Goal: Task Accomplishment & Management: Use online tool/utility

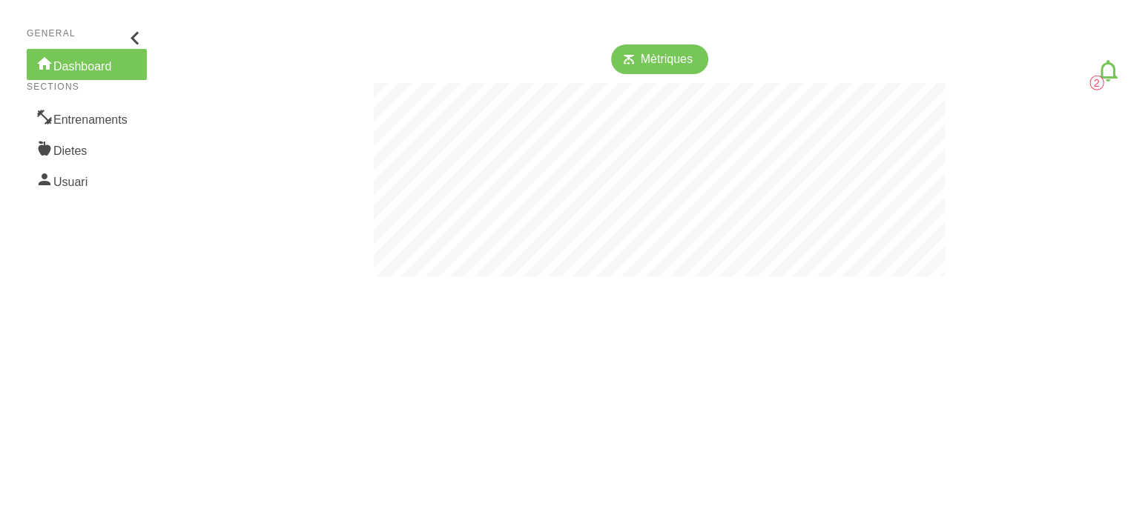
scroll to position [515, 1127]
click at [71, 131] on link "Entrenaments" at bounding box center [87, 117] width 120 height 31
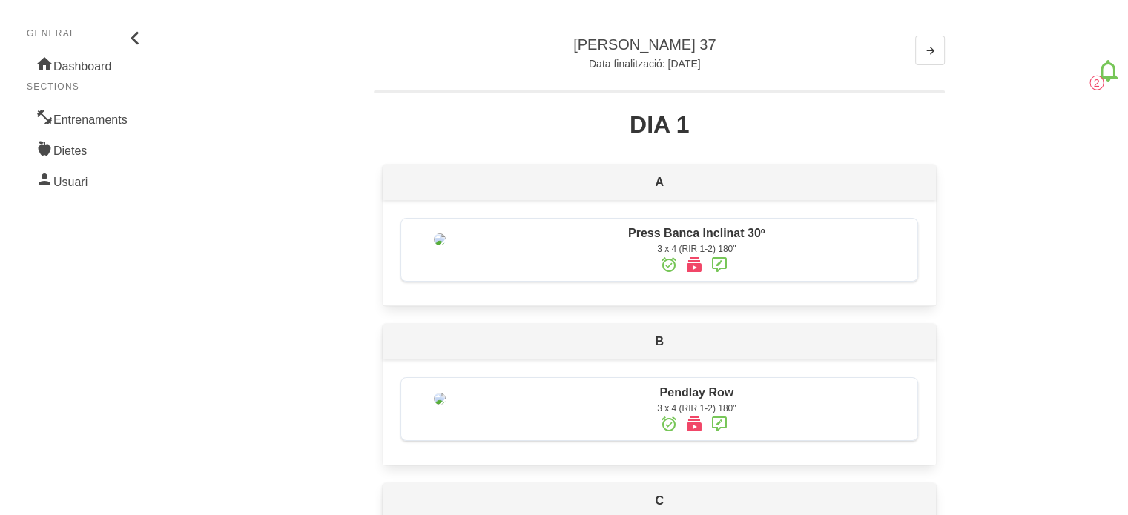
click at [1109, 76] on icon at bounding box center [1108, 71] width 27 height 40
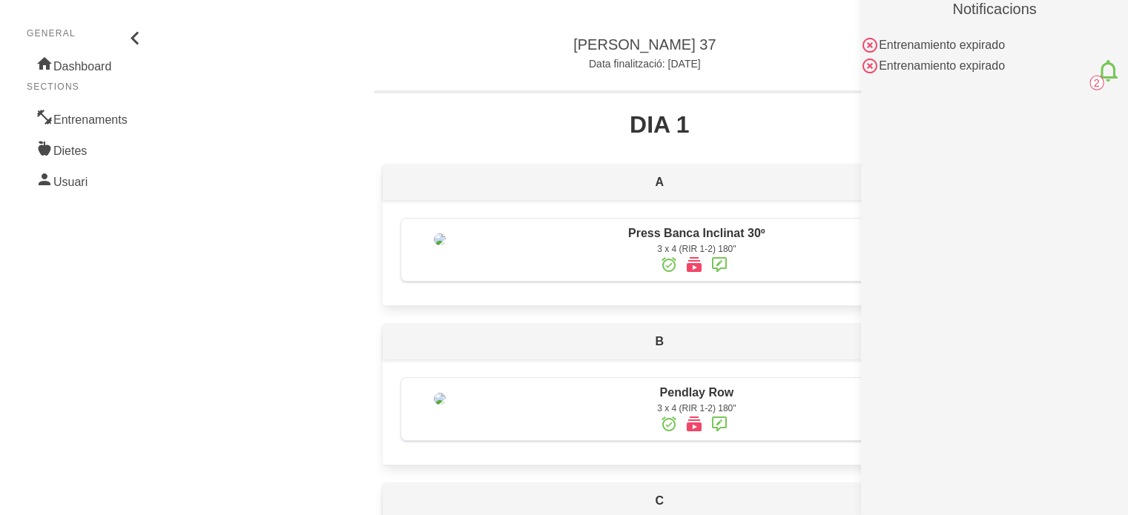
click at [871, 35] on icon at bounding box center [870, 45] width 18 height 27
click at [873, 42] on icon at bounding box center [870, 45] width 18 height 27
drag, startPoint x: 447, startPoint y: 49, endPoint x: 374, endPoint y: 55, distance: 73.7
click at [437, 49] on div "[PERSON_NAME] 37 Data finalització: [DATE]" at bounding box center [659, 54] width 571 height 37
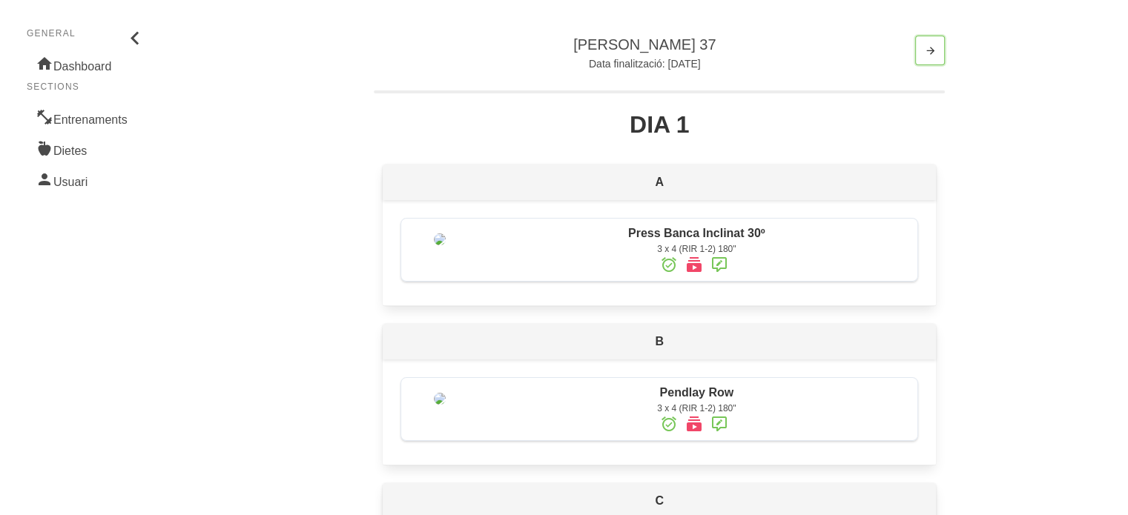
click at [918, 55] on button "button" at bounding box center [930, 51] width 30 height 30
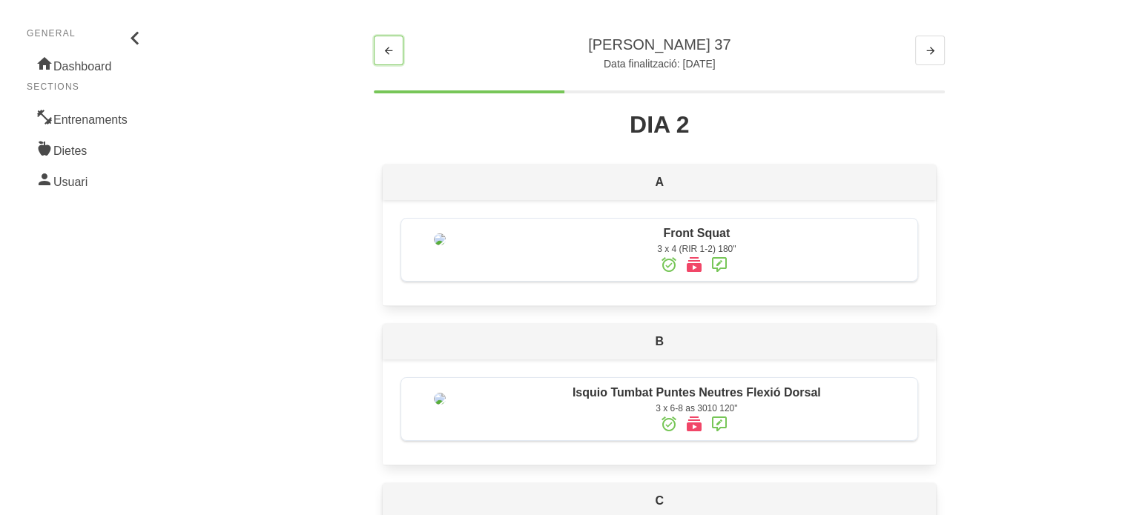
click at [388, 53] on icon "button" at bounding box center [389, 51] width 12 height 19
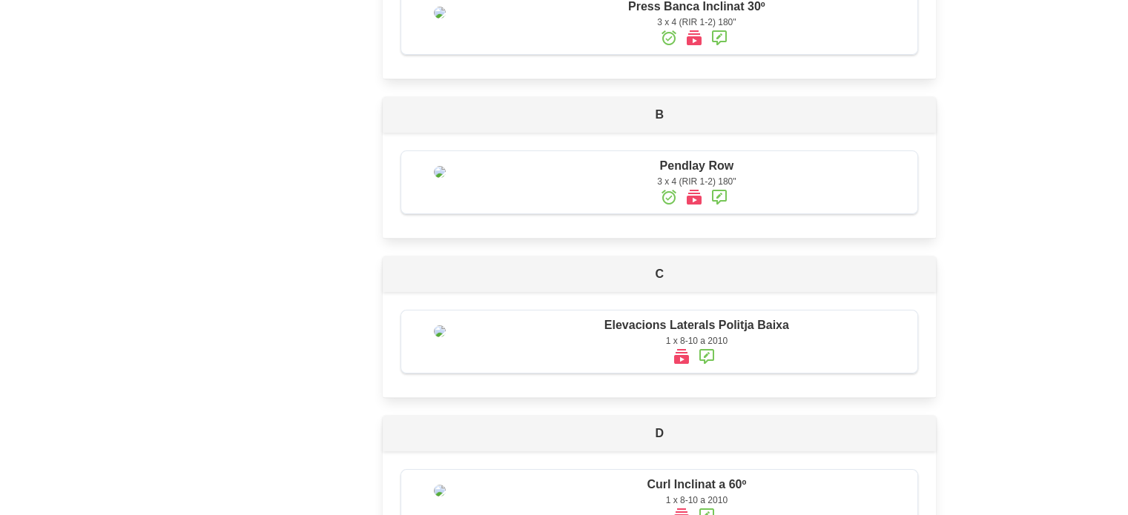
scroll to position [268, 0]
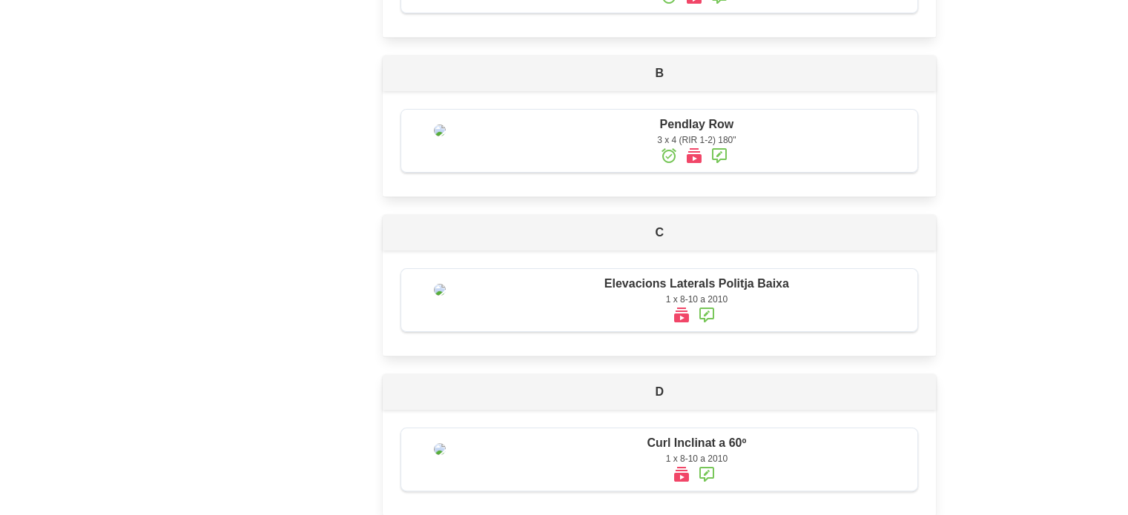
click at [696, 131] on span "Pendlay Row" at bounding box center [696, 124] width 74 height 13
click at [691, 147] on div "3 x 4 (RIR 1-2) 180"" at bounding box center [696, 139] width 427 height 13
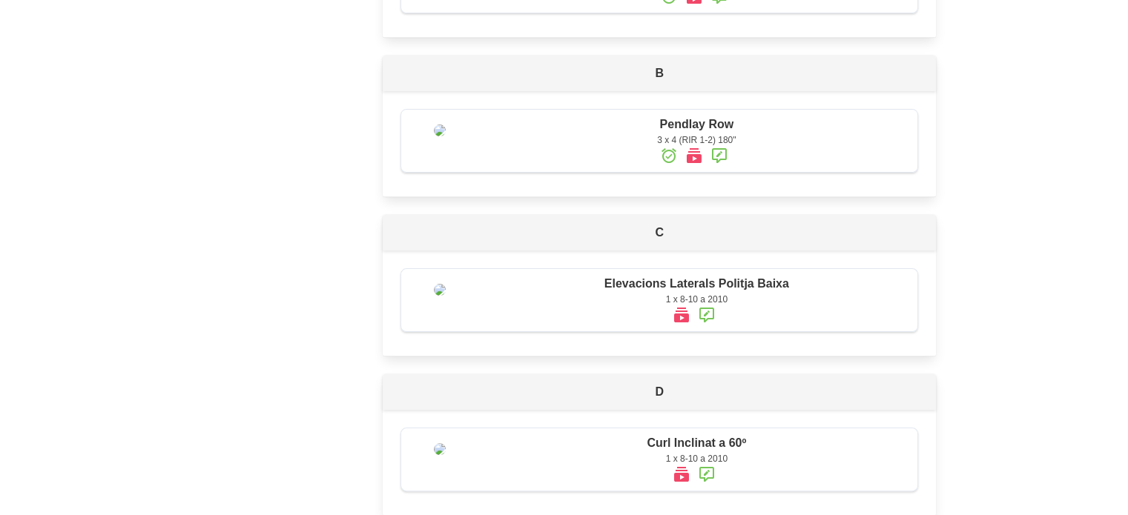
scroll to position [0, 0]
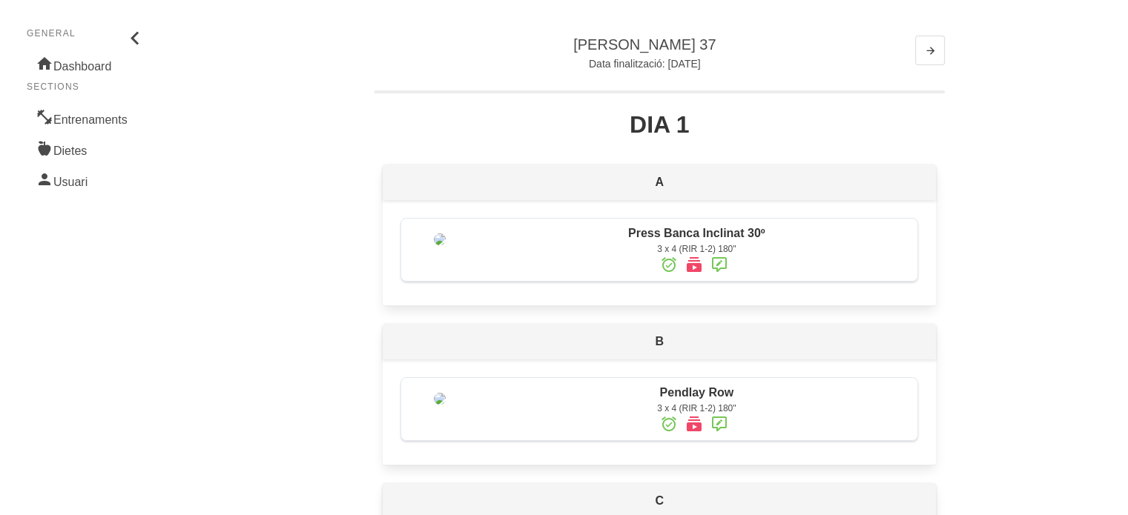
click at [719, 263] on icon at bounding box center [719, 264] width 18 height 27
click at [932, 55] on icon "button" at bounding box center [930, 51] width 12 height 19
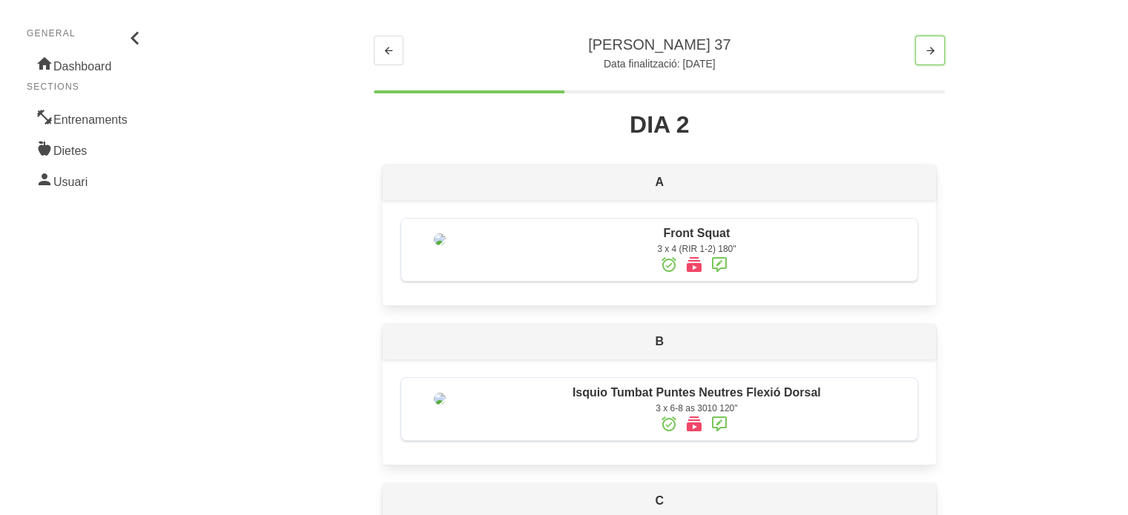
click at [943, 53] on button "button" at bounding box center [930, 51] width 30 height 30
